Goal: Obtain resource: Obtain resource

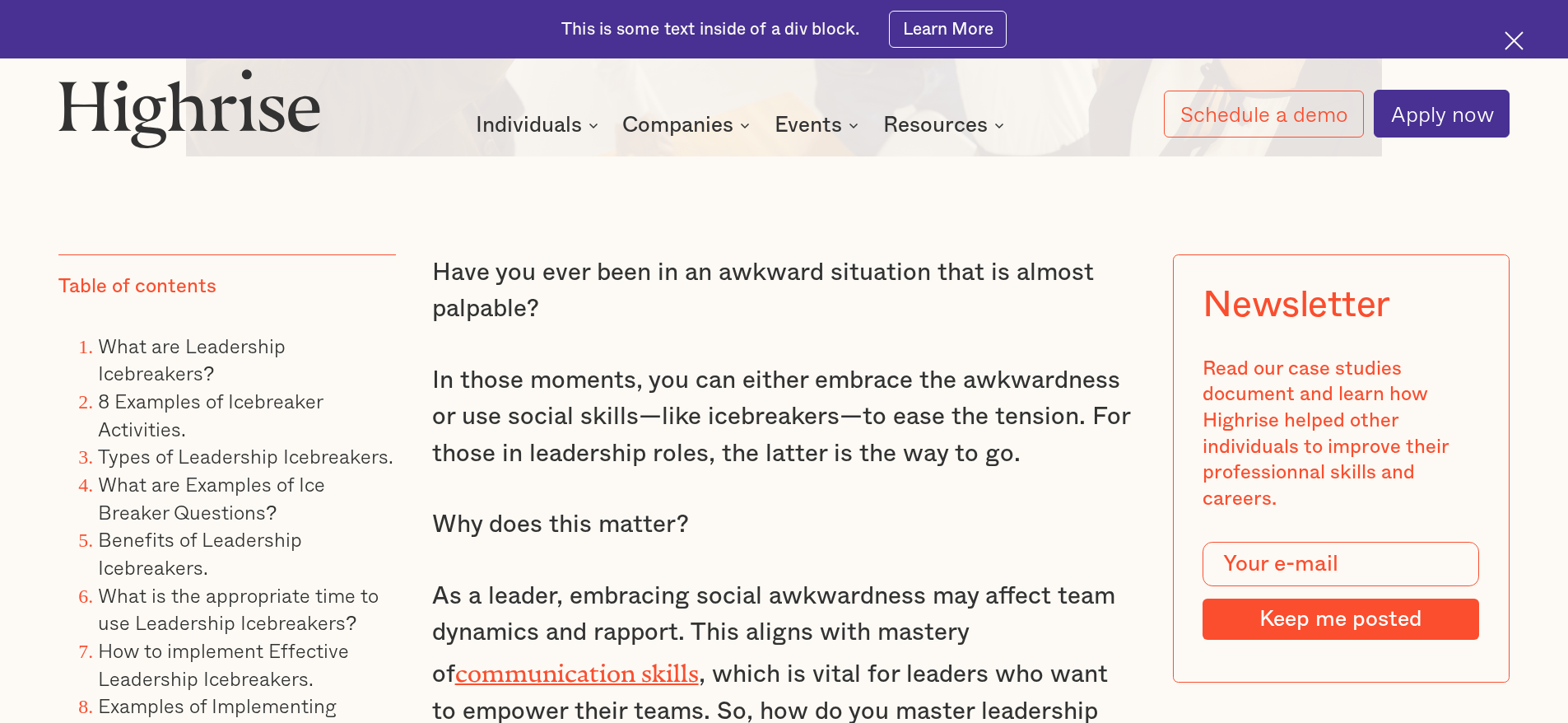
scroll to position [1399, 0]
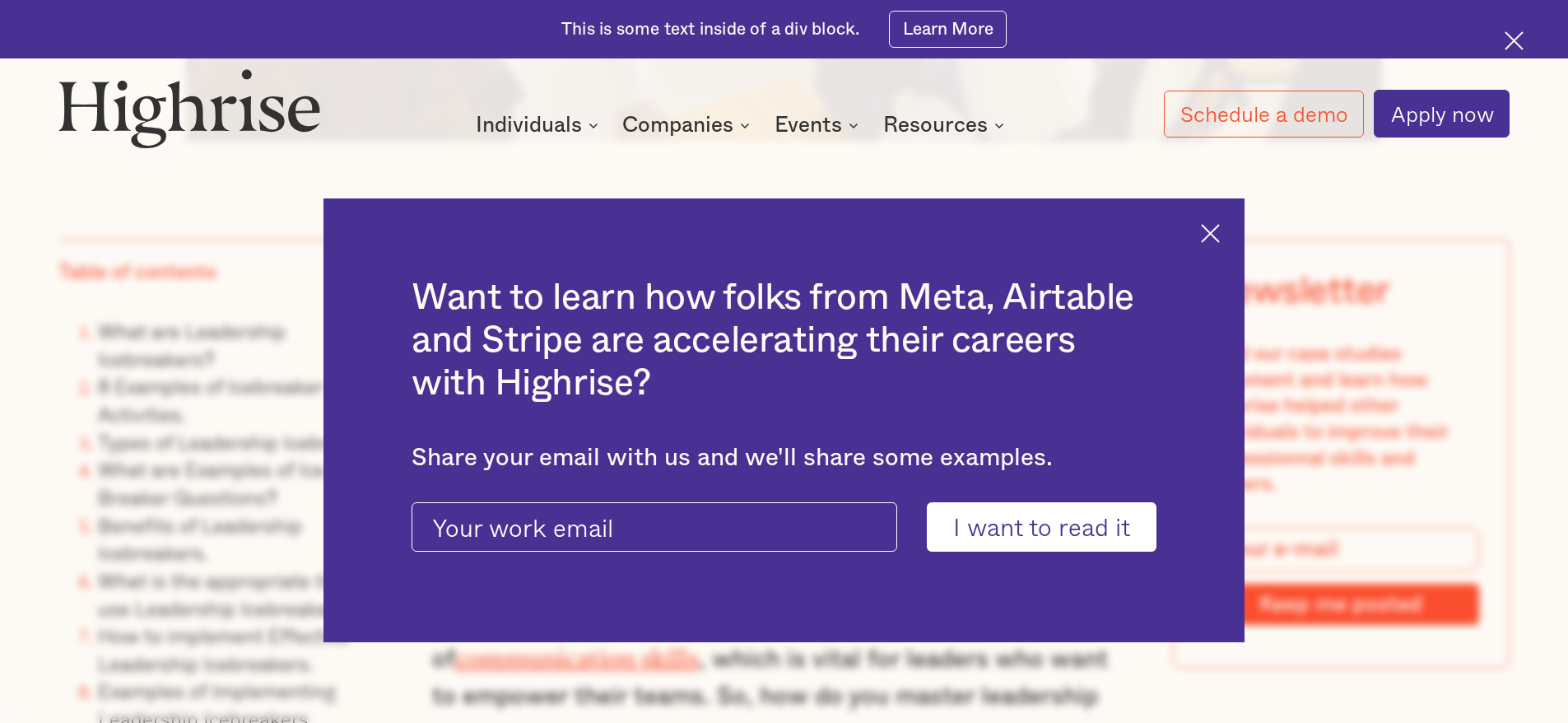
click at [1220, 230] on img at bounding box center [1210, 233] width 19 height 19
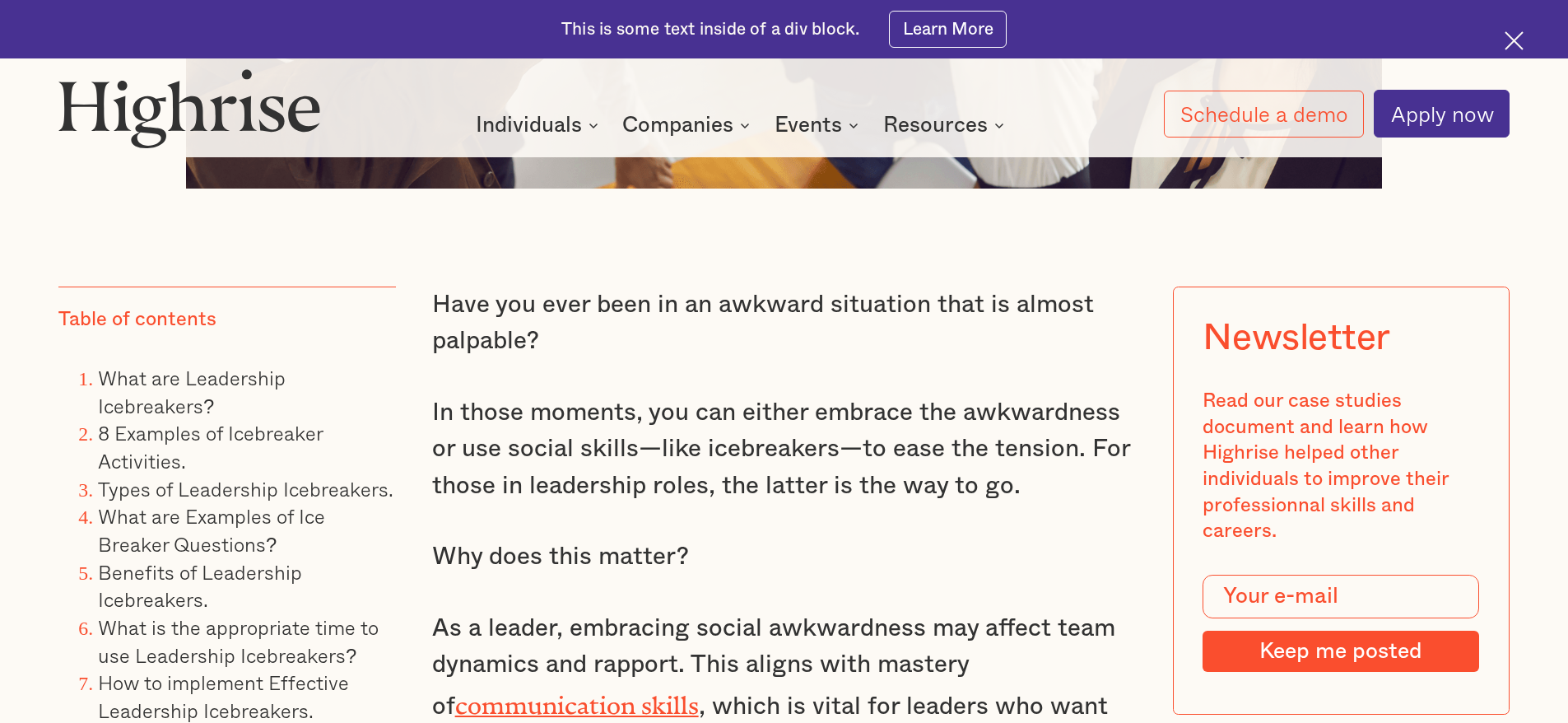
scroll to position [1317, 0]
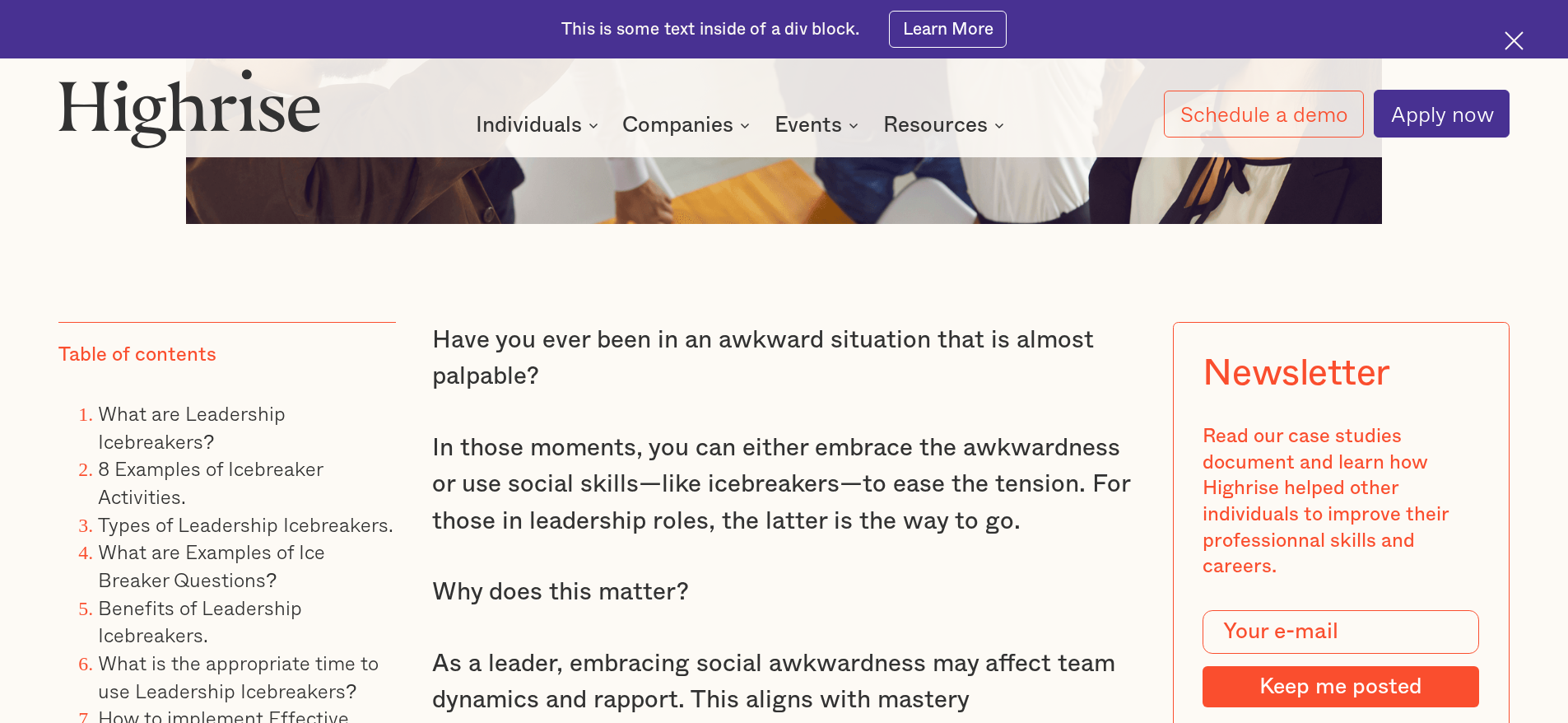
click at [1517, 50] on img at bounding box center [1514, 40] width 19 height 19
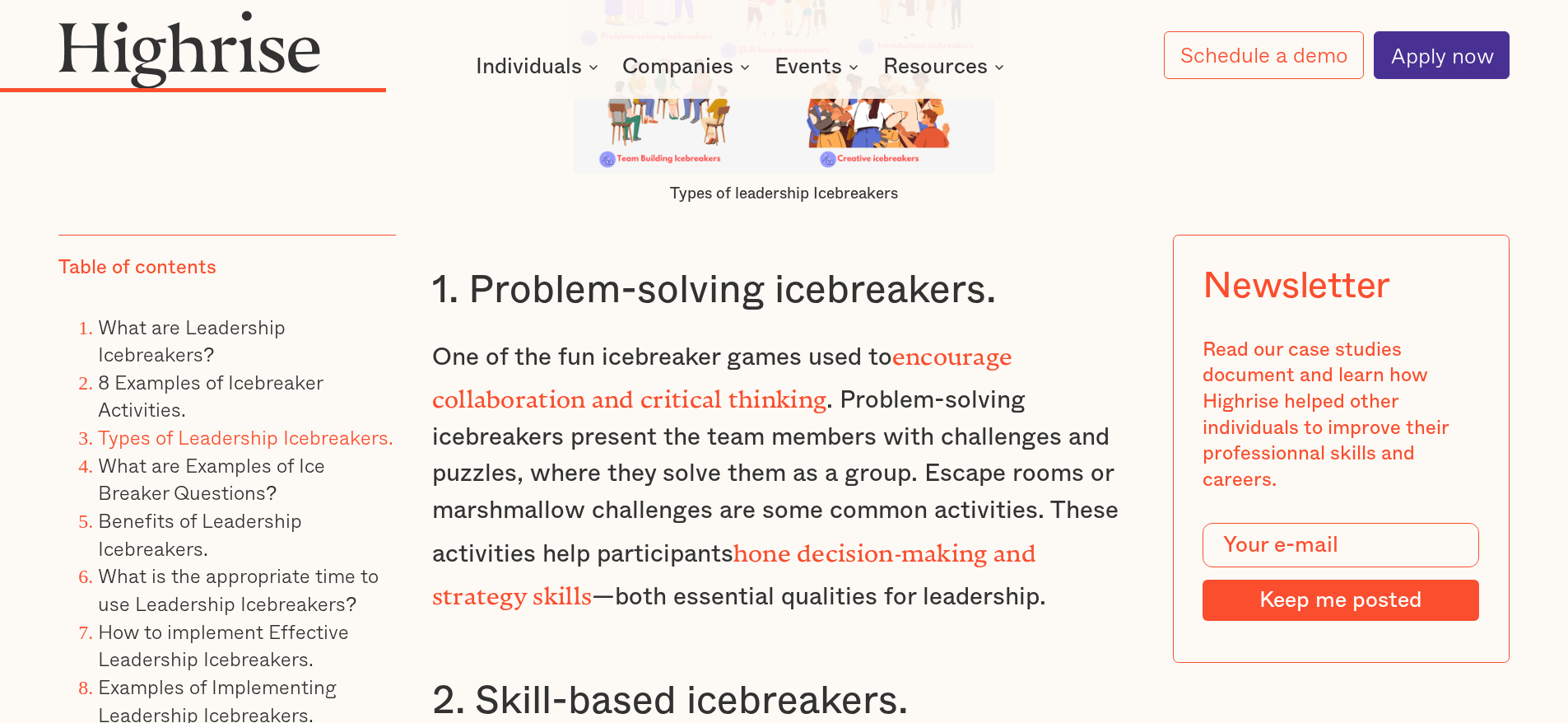
scroll to position [8172, 0]
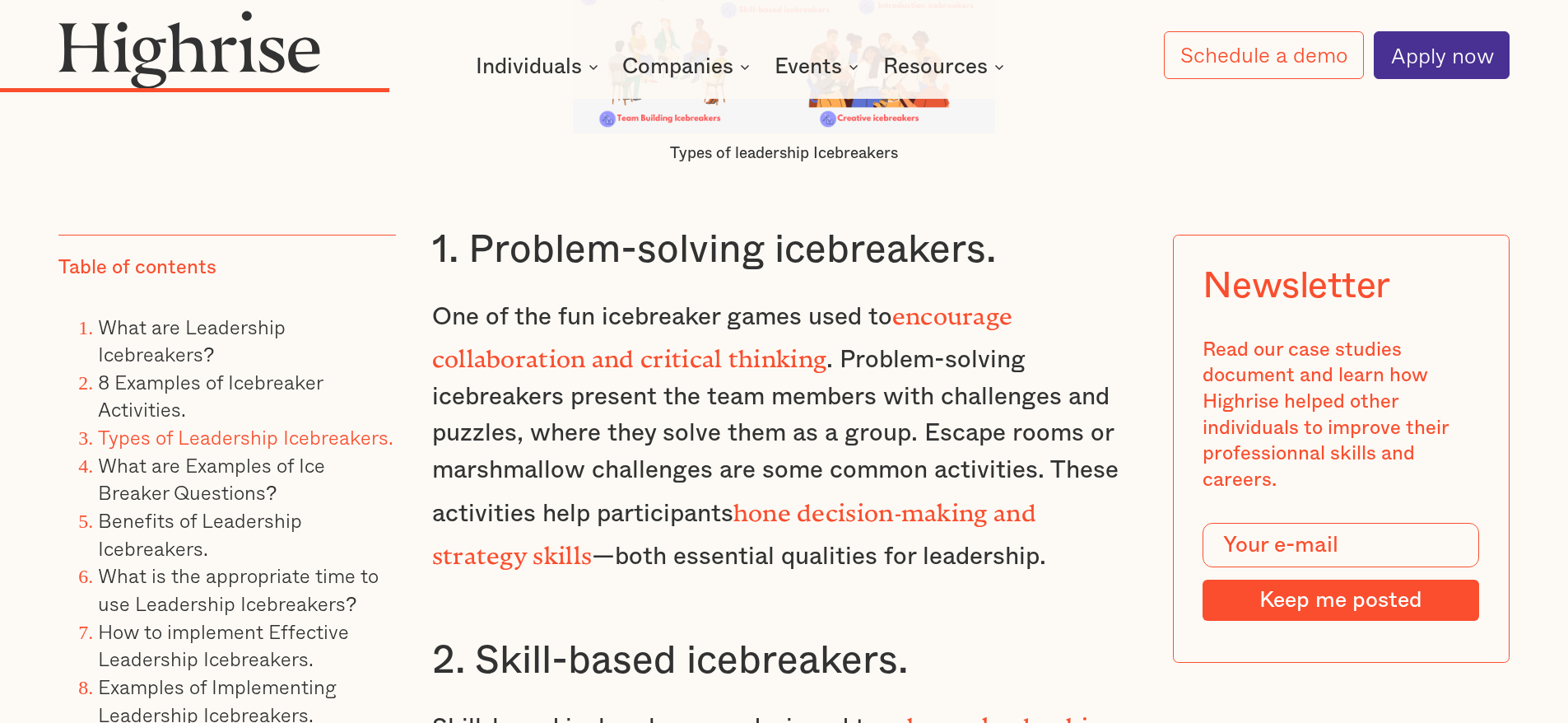
click at [483, 326] on strong "encourage collaboration and critical thinking" at bounding box center [722, 331] width 582 height 59
click at [781, 499] on strong "hone decision-making and strategy skills" at bounding box center [734, 529] width 604 height 59
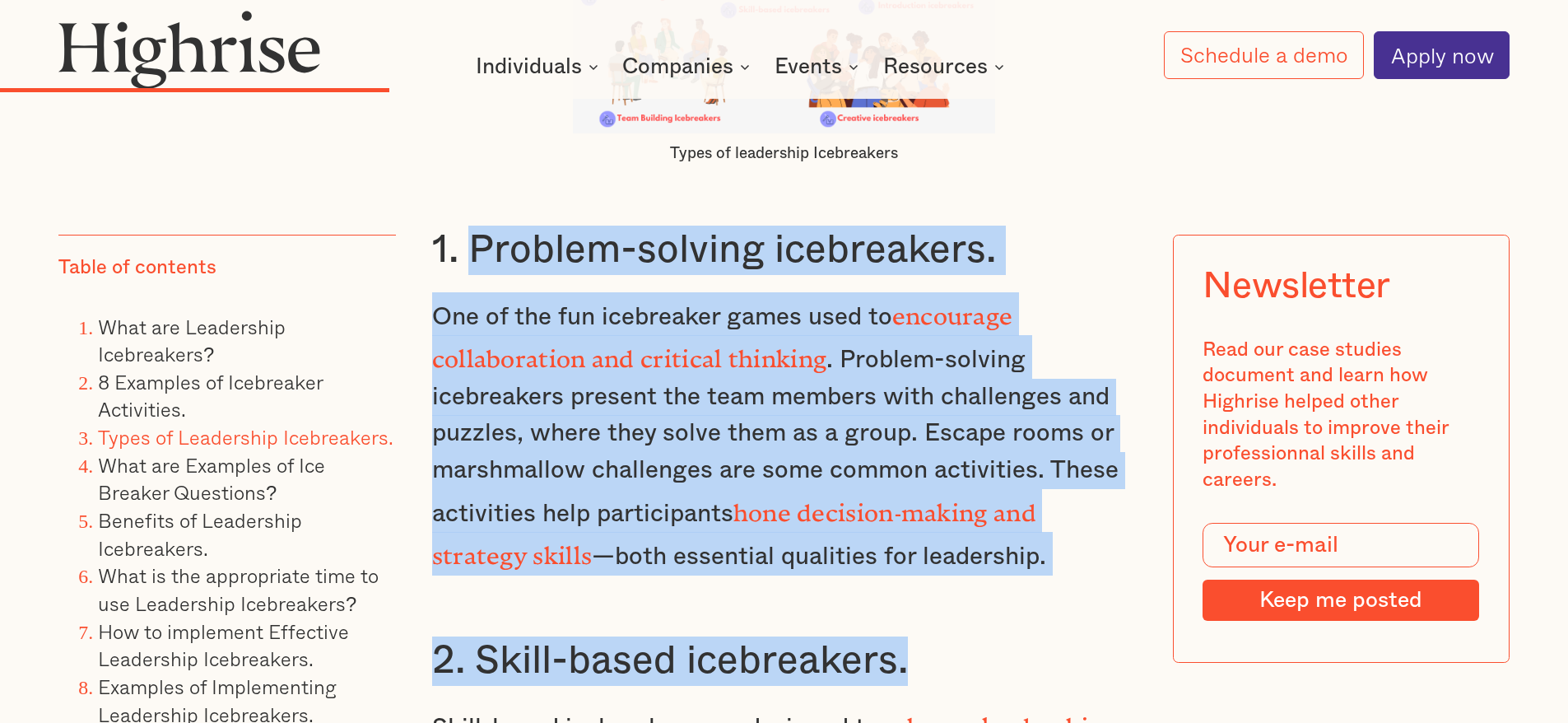
drag, startPoint x: 478, startPoint y: 211, endPoint x: 1063, endPoint y: 529, distance: 665.8
click at [1048, 501] on p "One of the fun icebreaker games used to encourage collaboration and critical th…" at bounding box center [784, 434] width 705 height 283
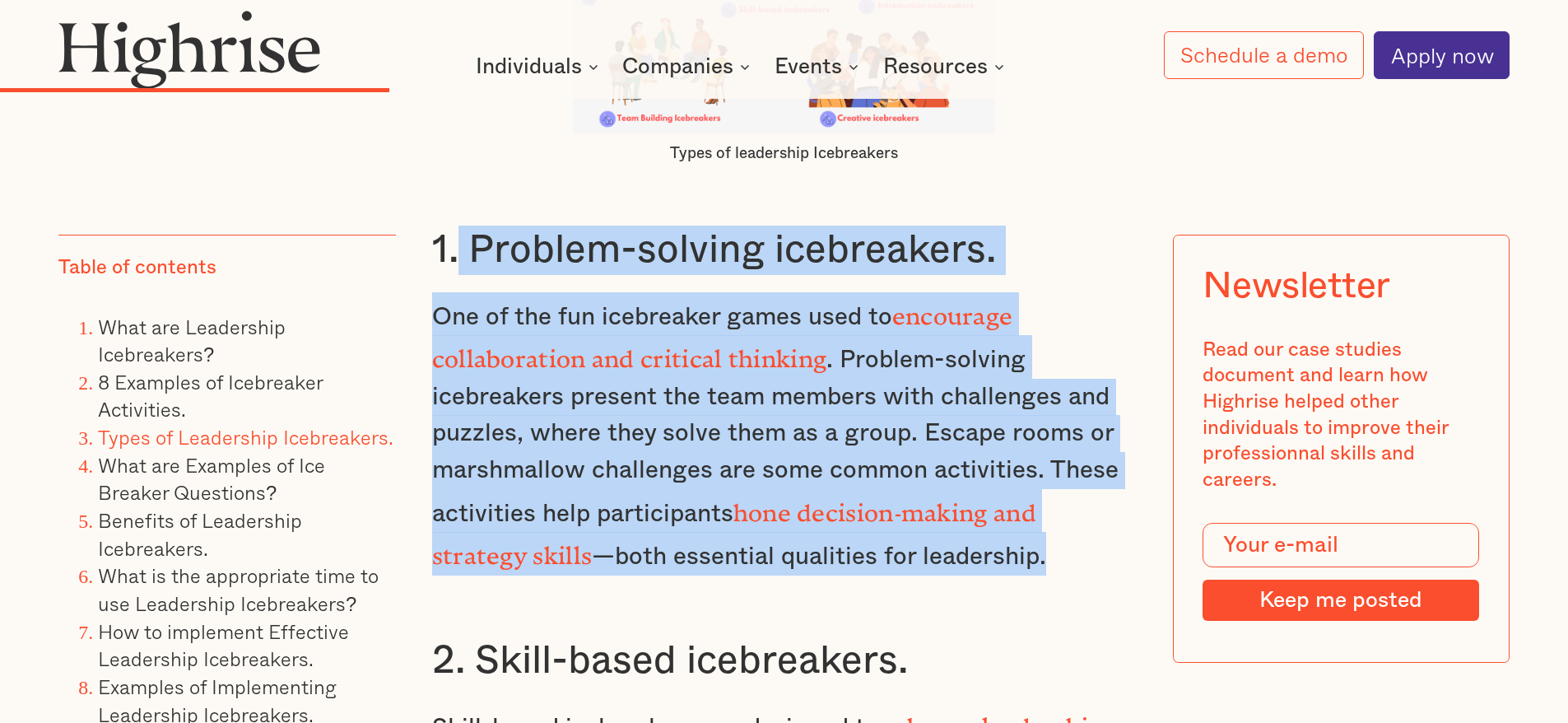
drag, startPoint x: 453, startPoint y: 224, endPoint x: 1082, endPoint y: 508, distance: 690.1
copy div "Problem-solving icebreakers. One of the fun icebreaker games used to encourage …"
